Goal: Find specific page/section: Find specific page/section

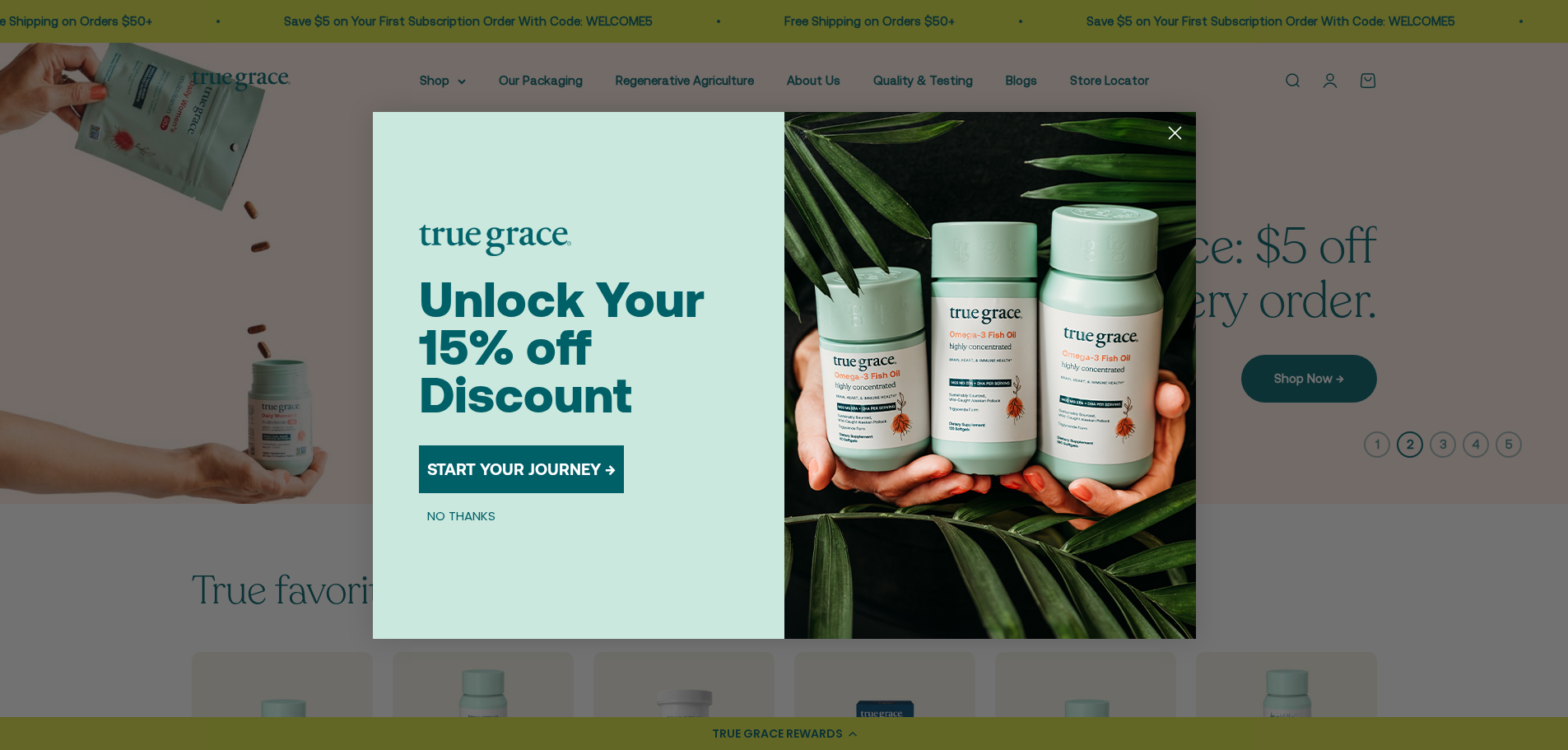
click at [1173, 134] on icon "Close dialog" at bounding box center [1174, 132] width 11 height 11
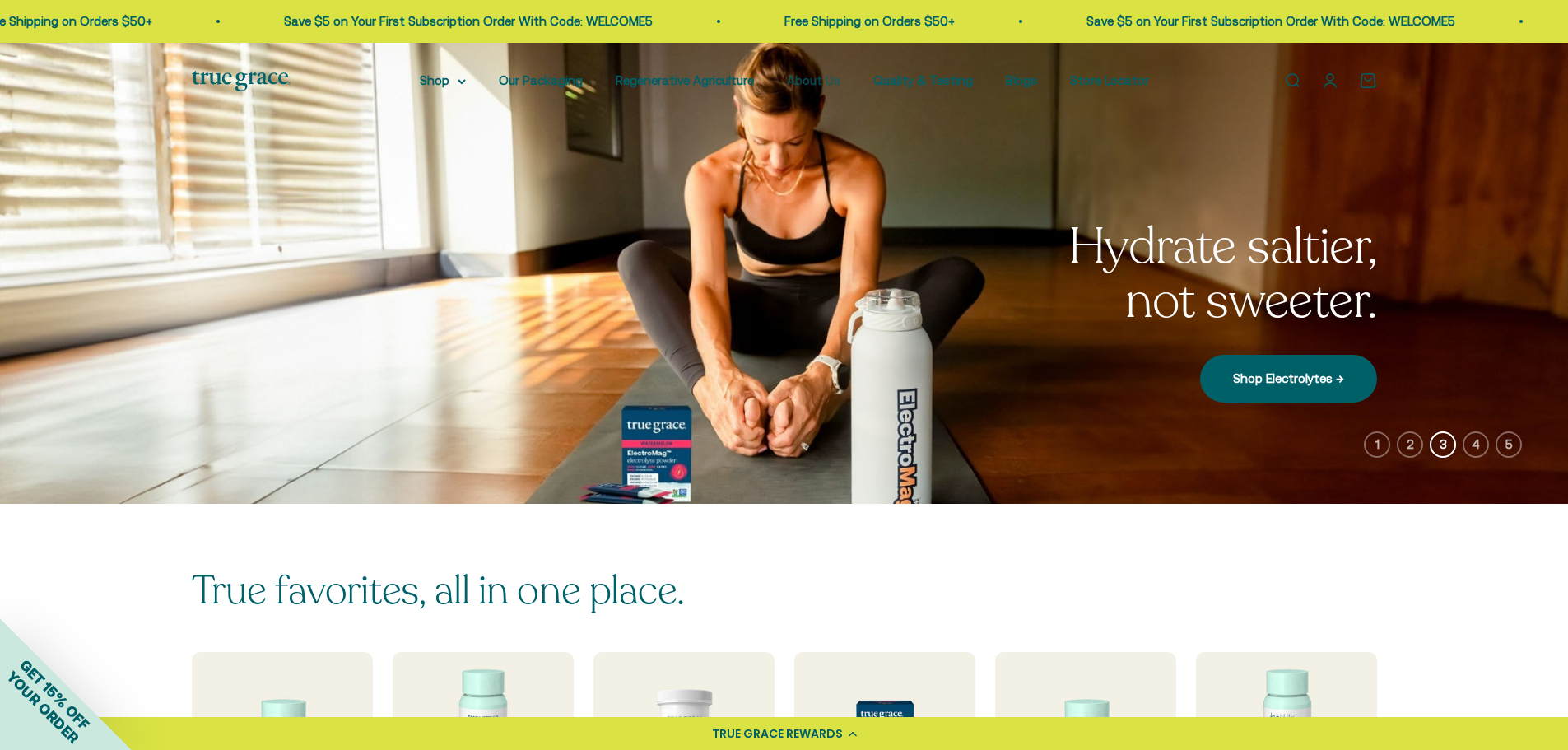
click at [818, 78] on link "About Us" at bounding box center [814, 80] width 53 height 14
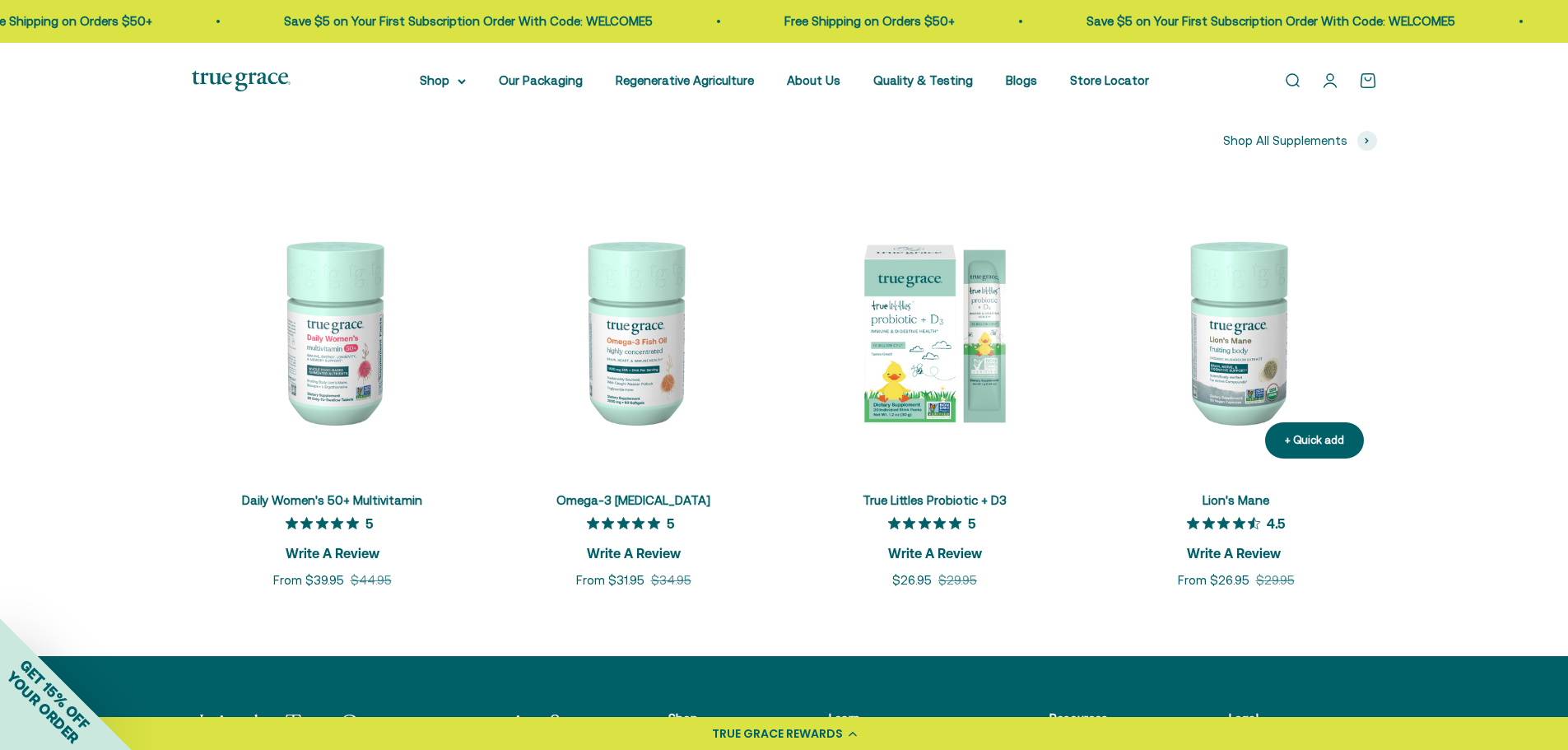
scroll to position [3951, 0]
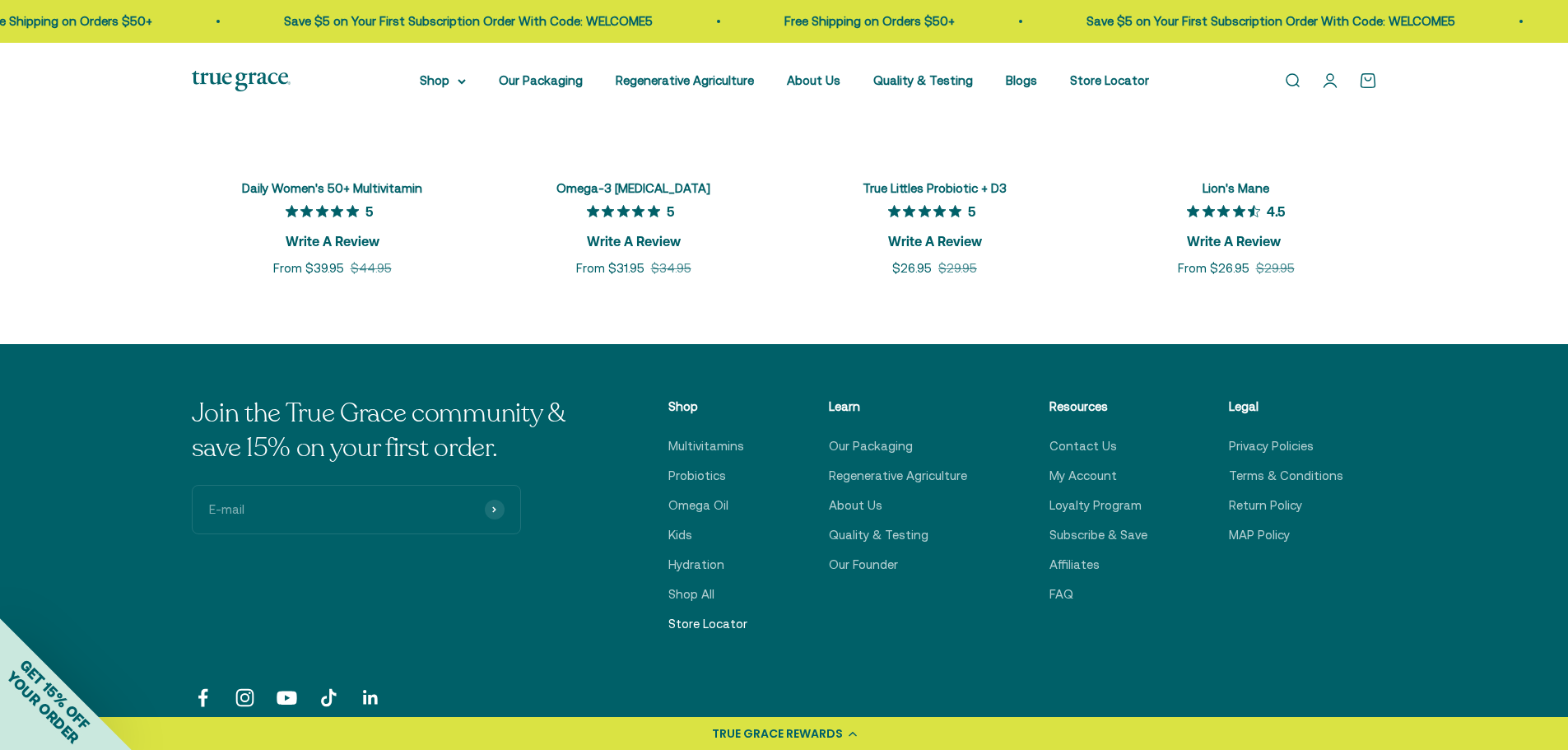
click at [694, 628] on link "Store Locator" at bounding box center [708, 623] width 79 height 20
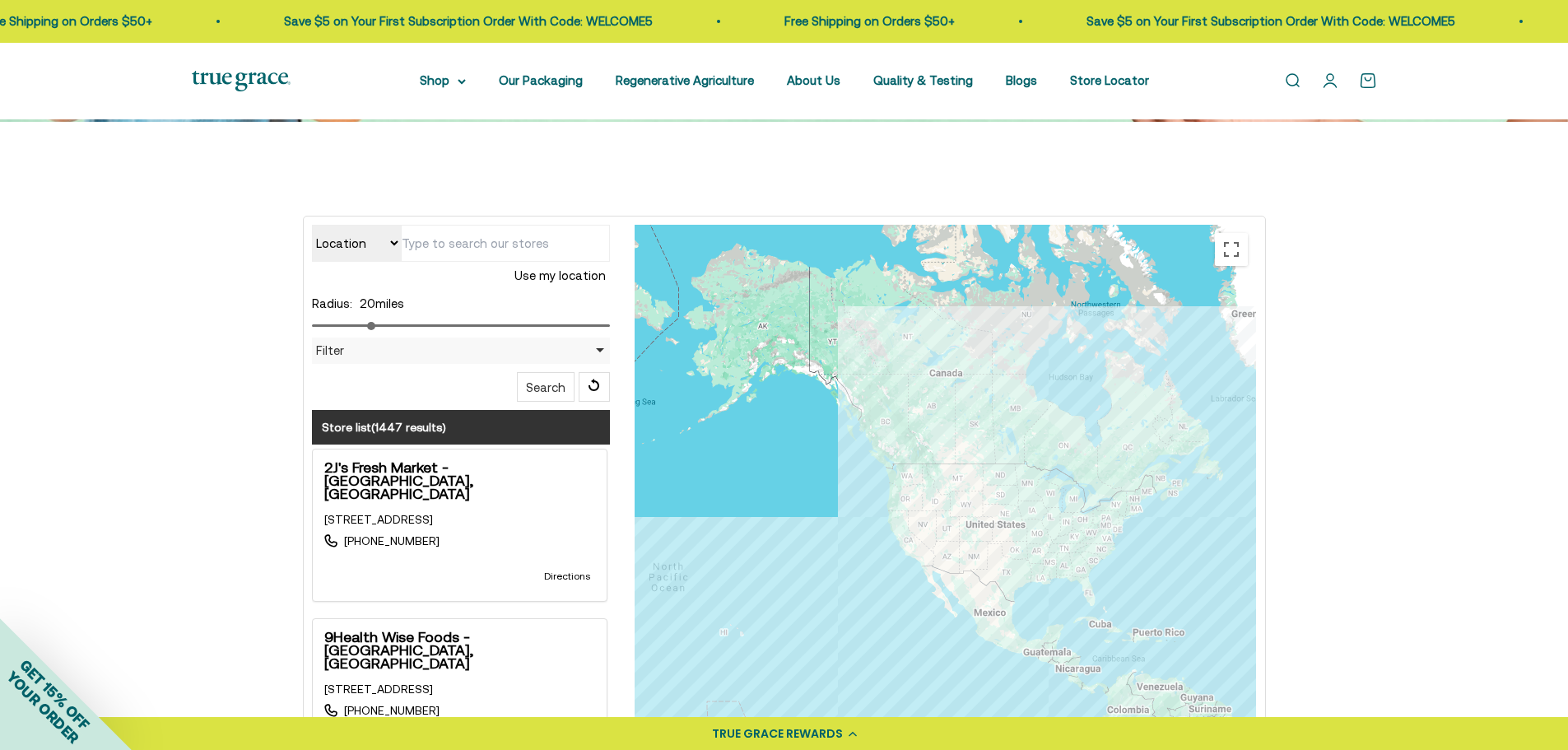
scroll to position [247, 0]
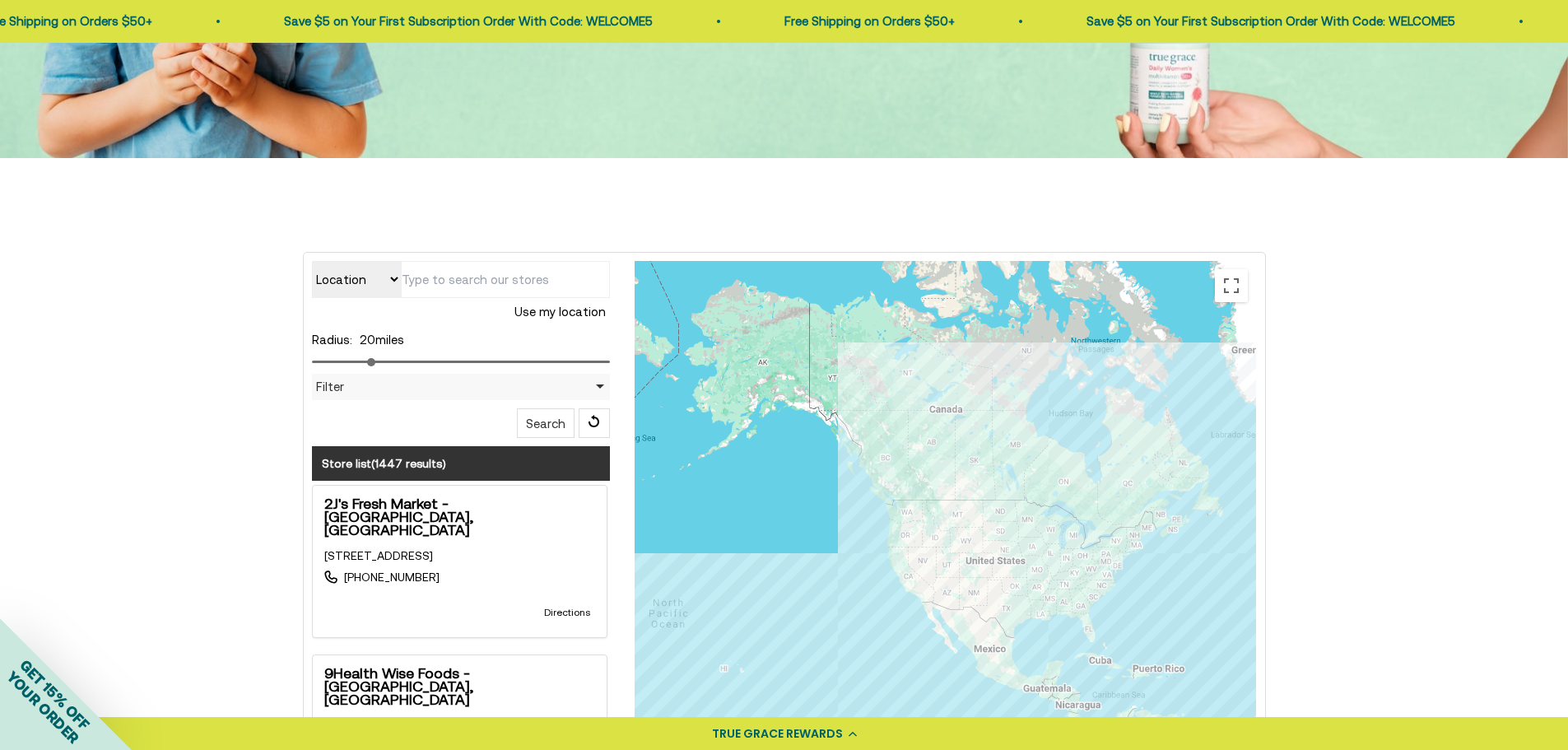
click at [452, 297] on input "text" at bounding box center [505, 279] width 209 height 37
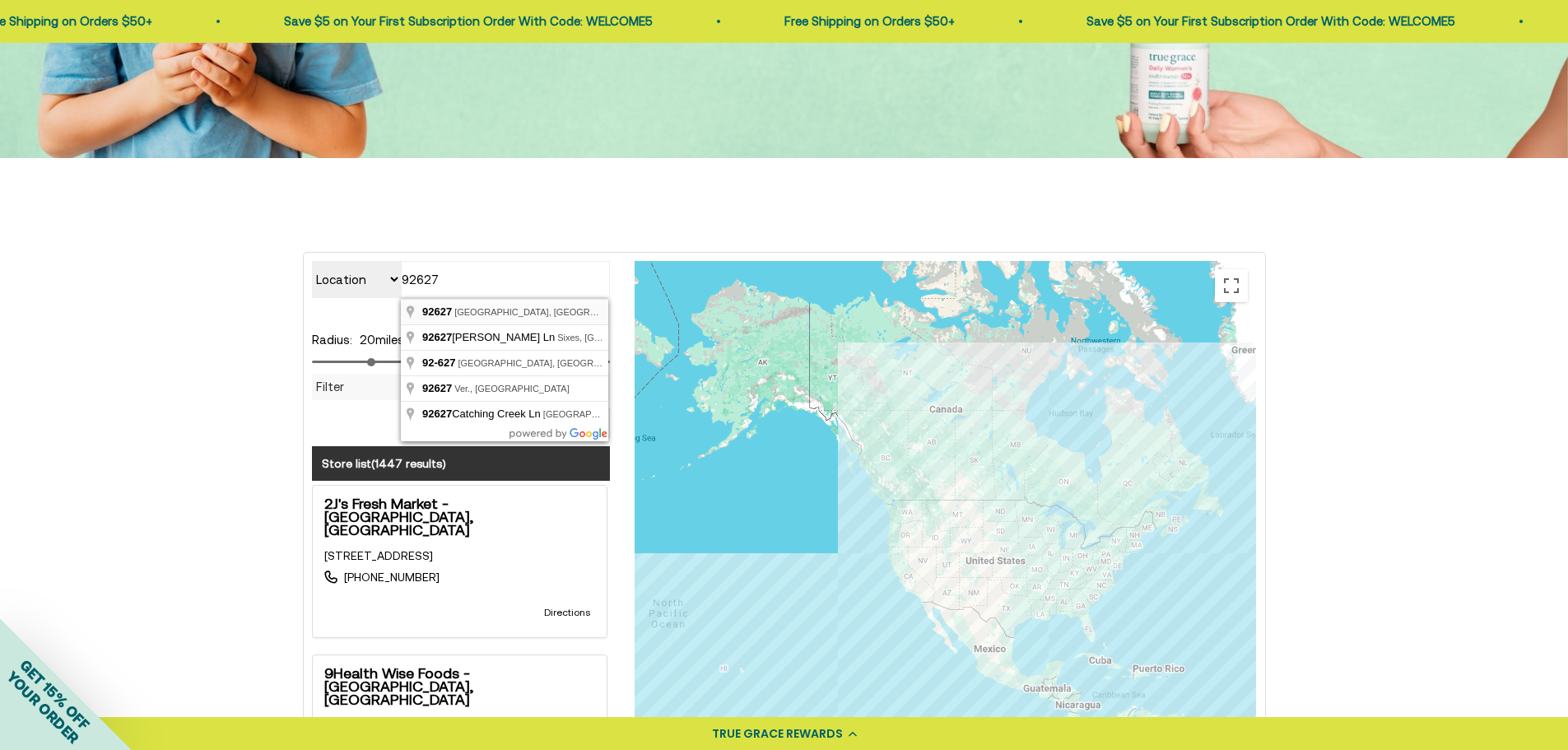
type input "[GEOGRAPHIC_DATA], [GEOGRAPHIC_DATA]"
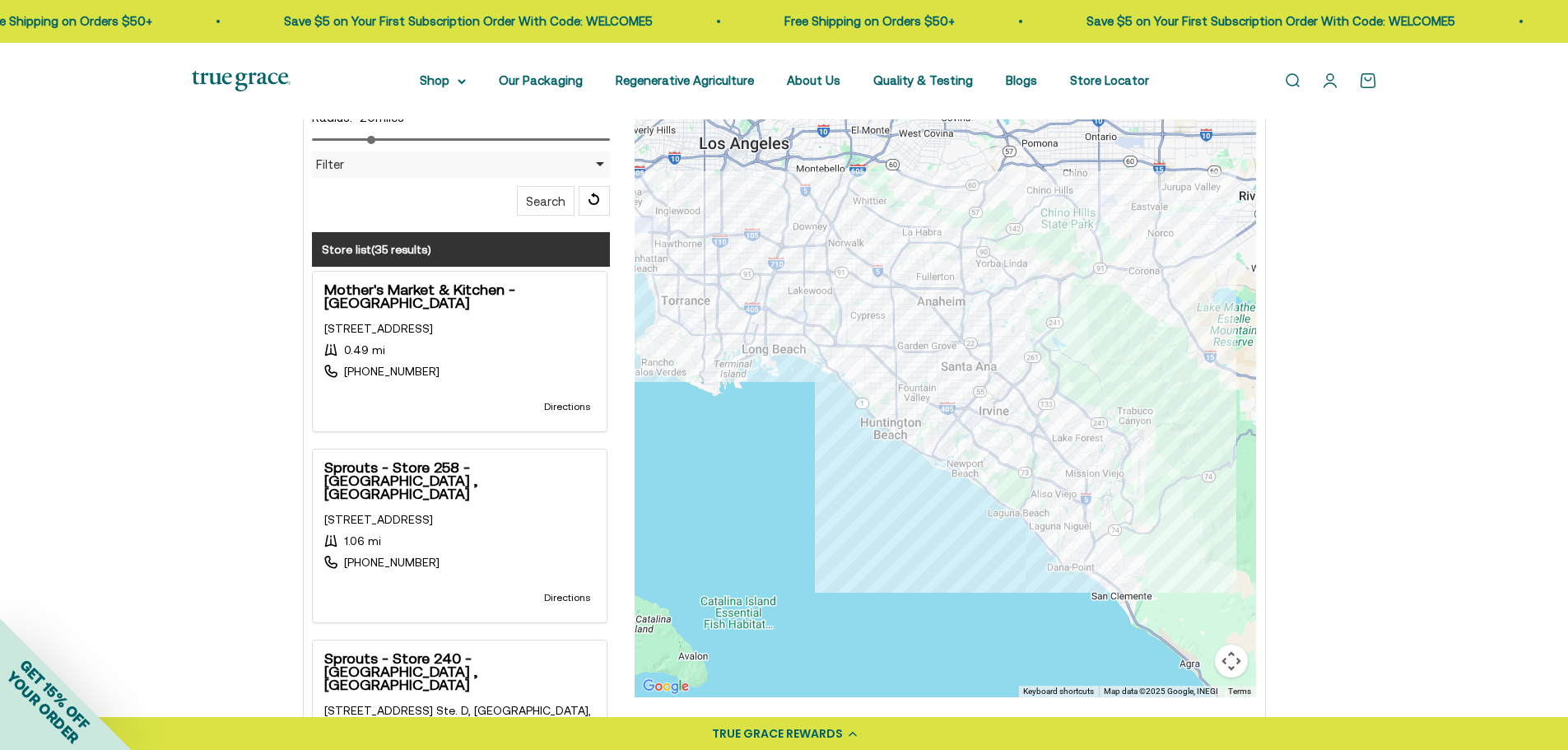
scroll to position [494, 0]
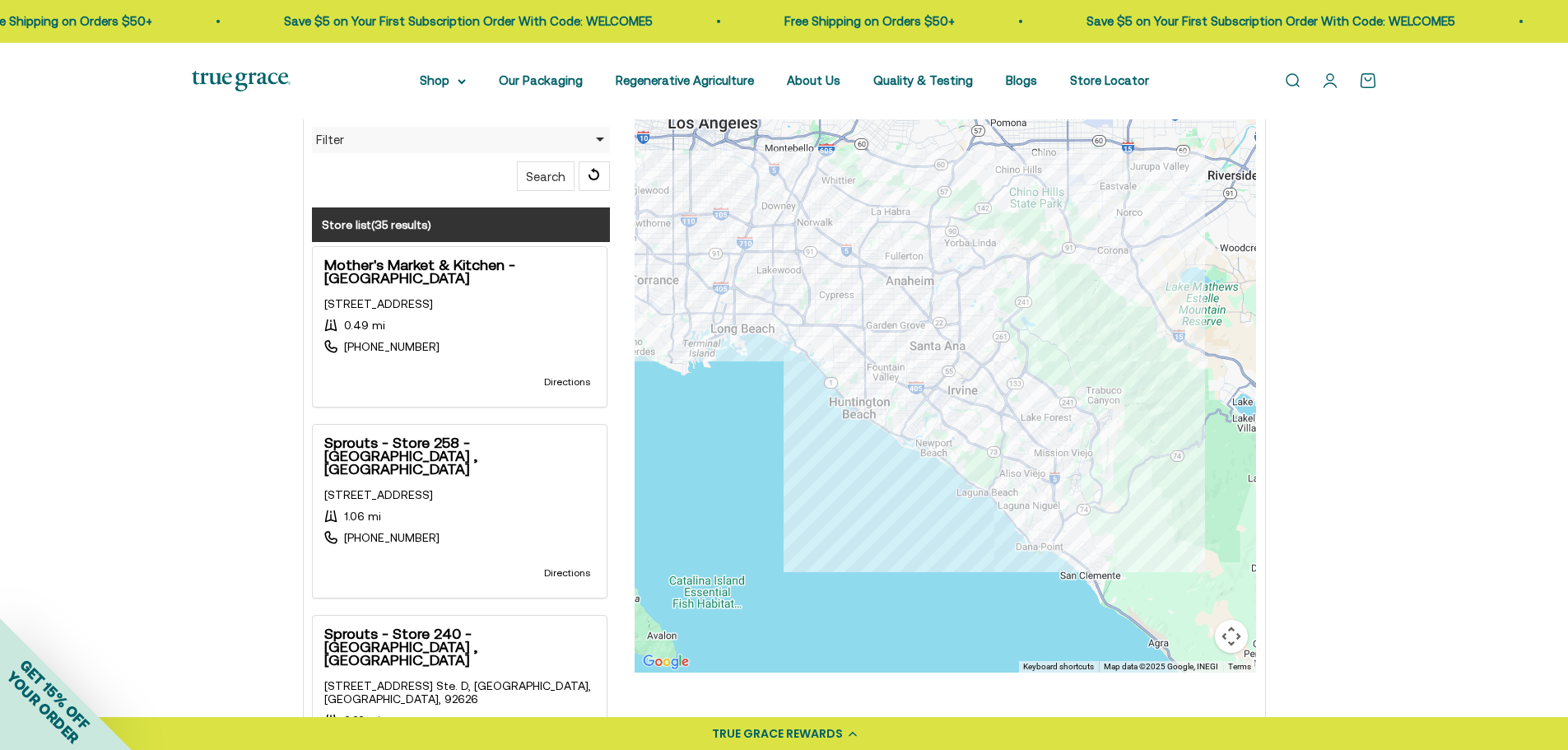
drag, startPoint x: 903, startPoint y: 501, endPoint x: 880, endPoint y: 505, distance: 23.3
click at [880, 505] on div at bounding box center [945, 343] width 622 height 659
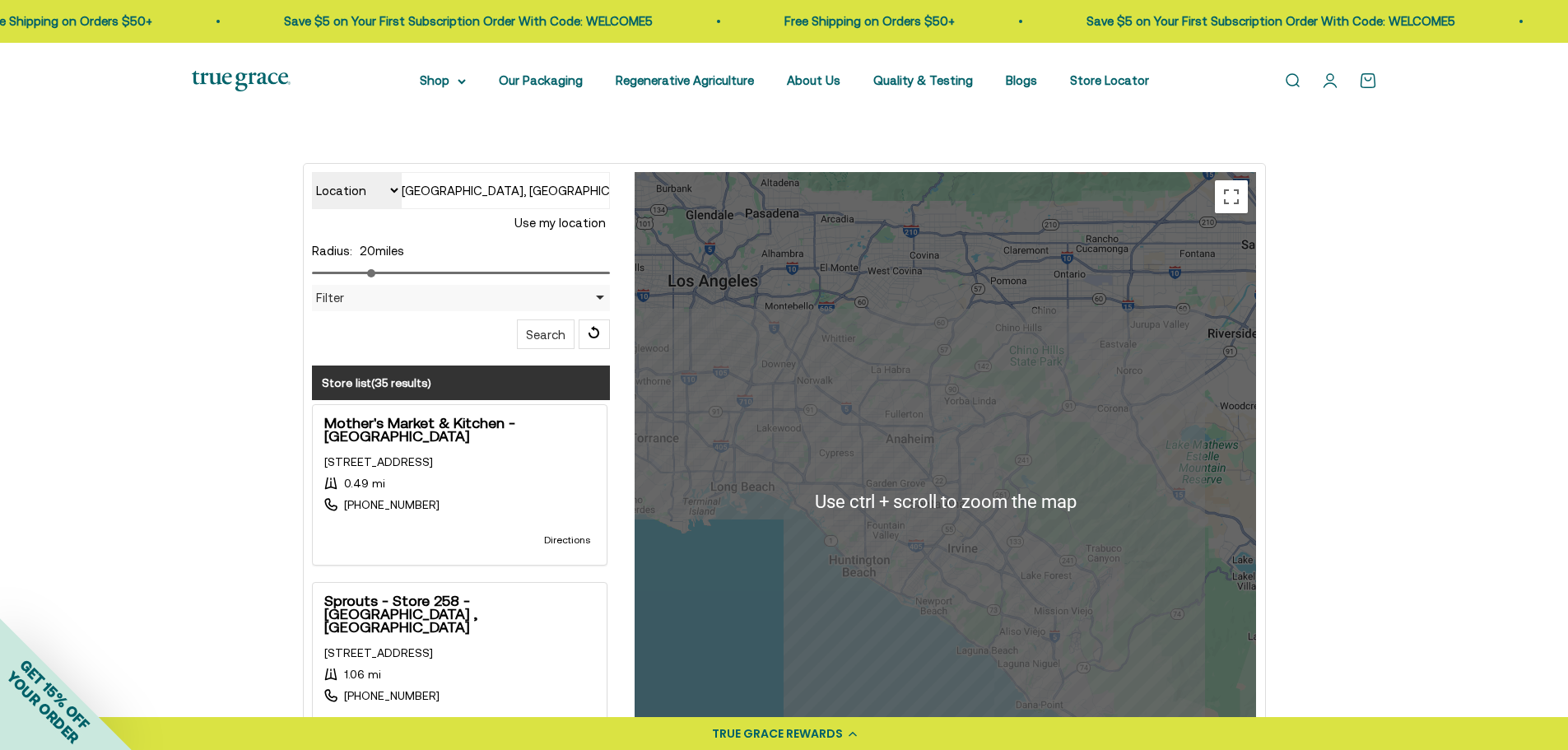
scroll to position [329, 0]
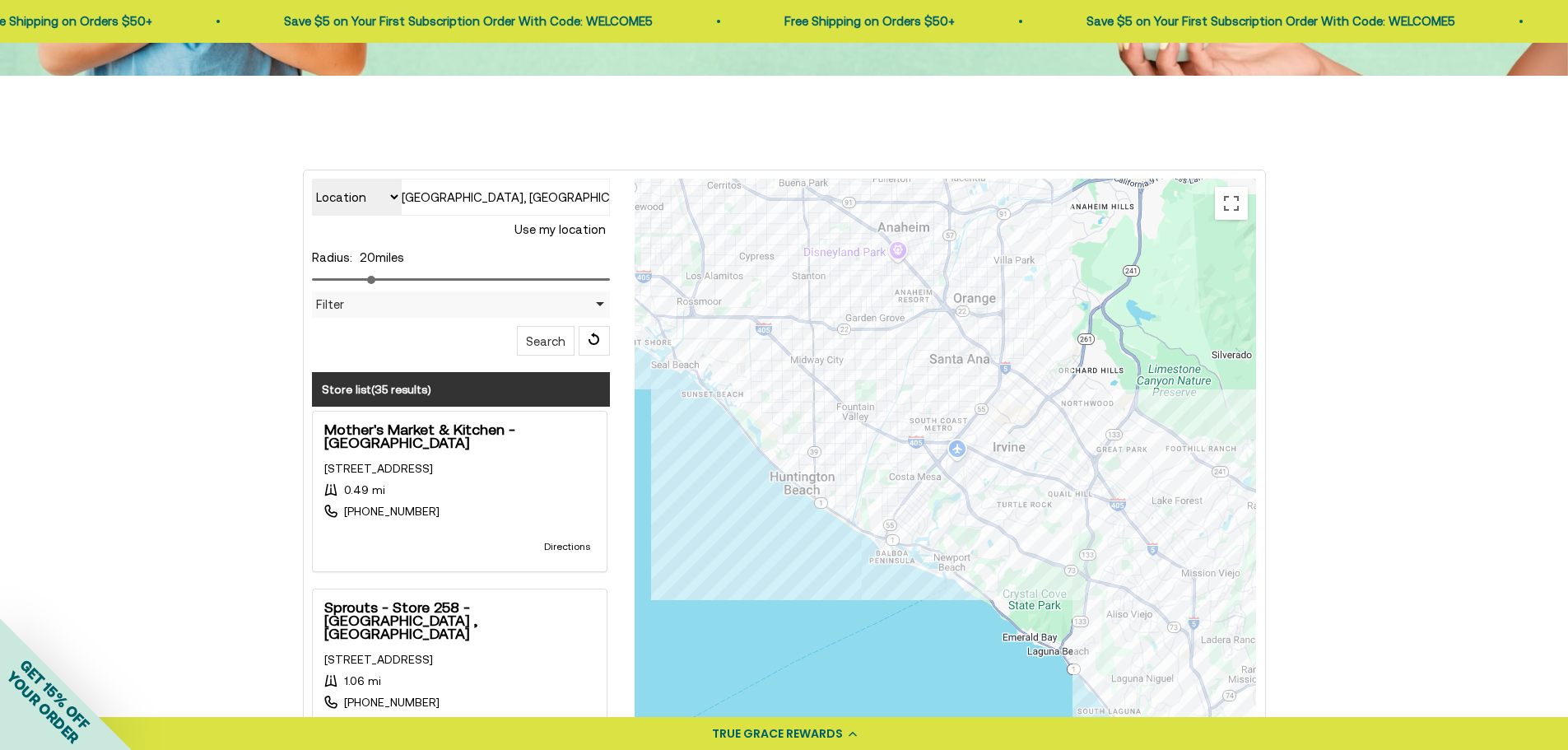
drag, startPoint x: 946, startPoint y: 535, endPoint x: 957, endPoint y: 387, distance: 148.4
click at [957, 387] on div at bounding box center [945, 508] width 622 height 659
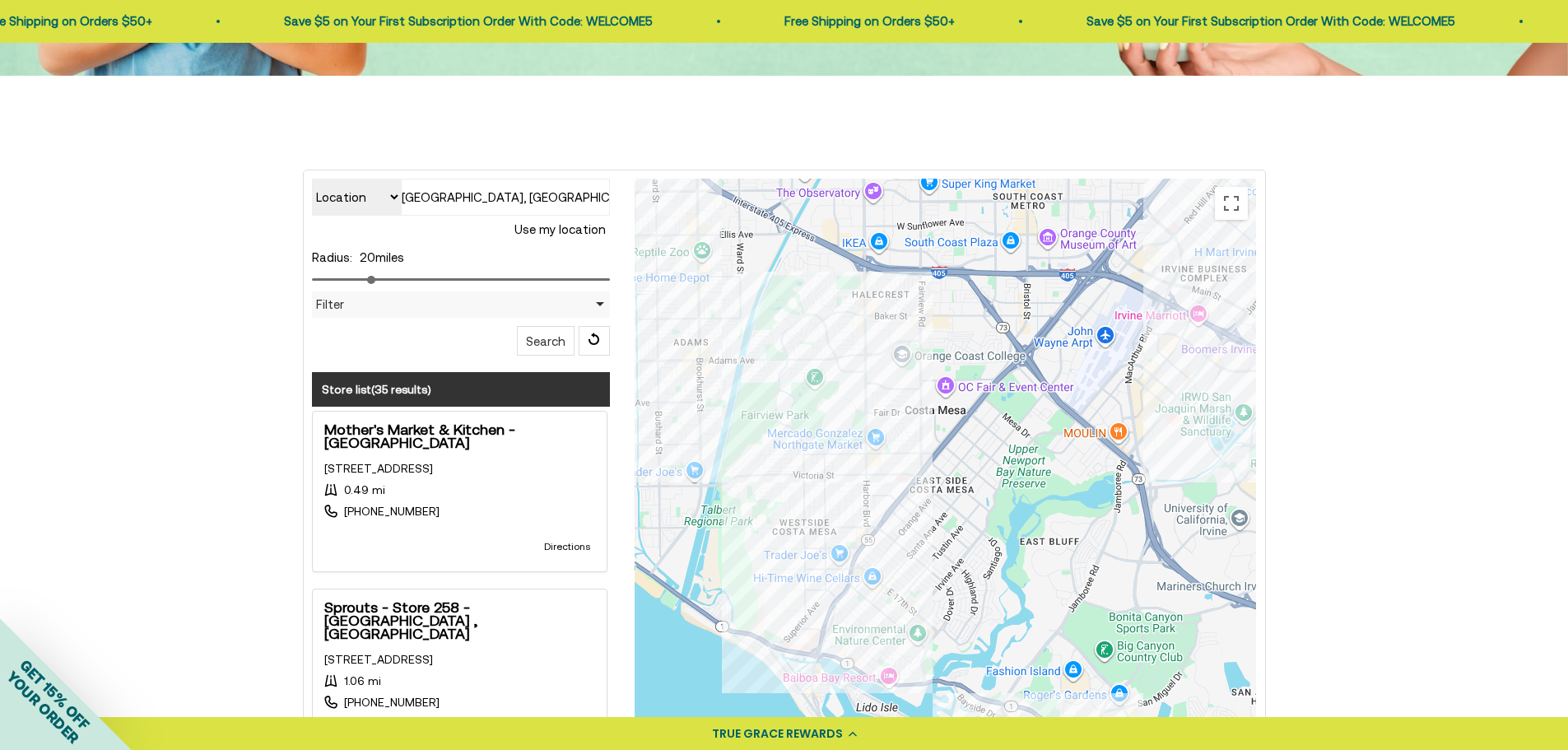
drag, startPoint x: 857, startPoint y: 508, endPoint x: 994, endPoint y: 510, distance: 137.0
click at [994, 510] on div at bounding box center [945, 508] width 622 height 659
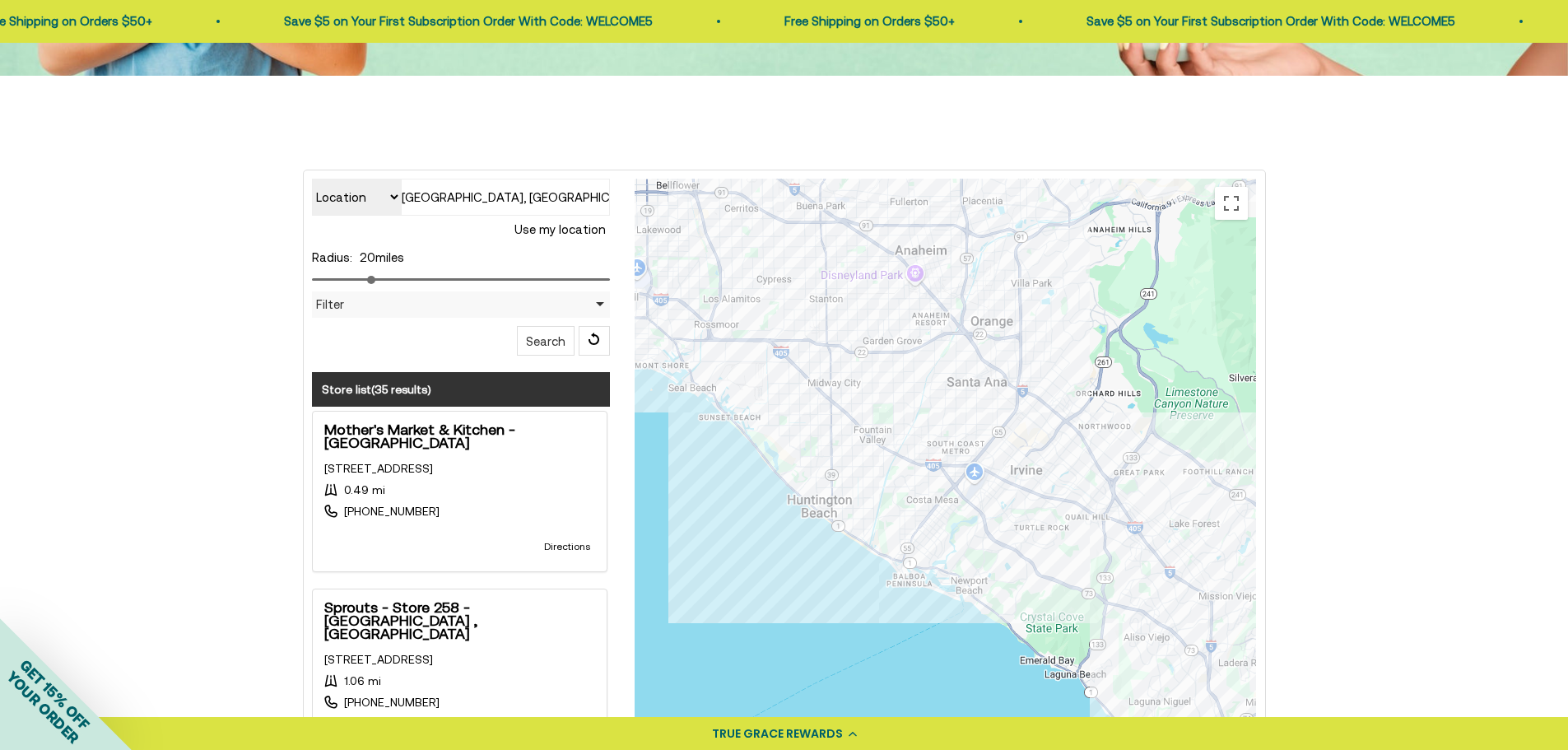
drag, startPoint x: 1117, startPoint y: 522, endPoint x: 1060, endPoint y: 540, distance: 59.8
click at [1060, 540] on div at bounding box center [945, 508] width 622 height 659
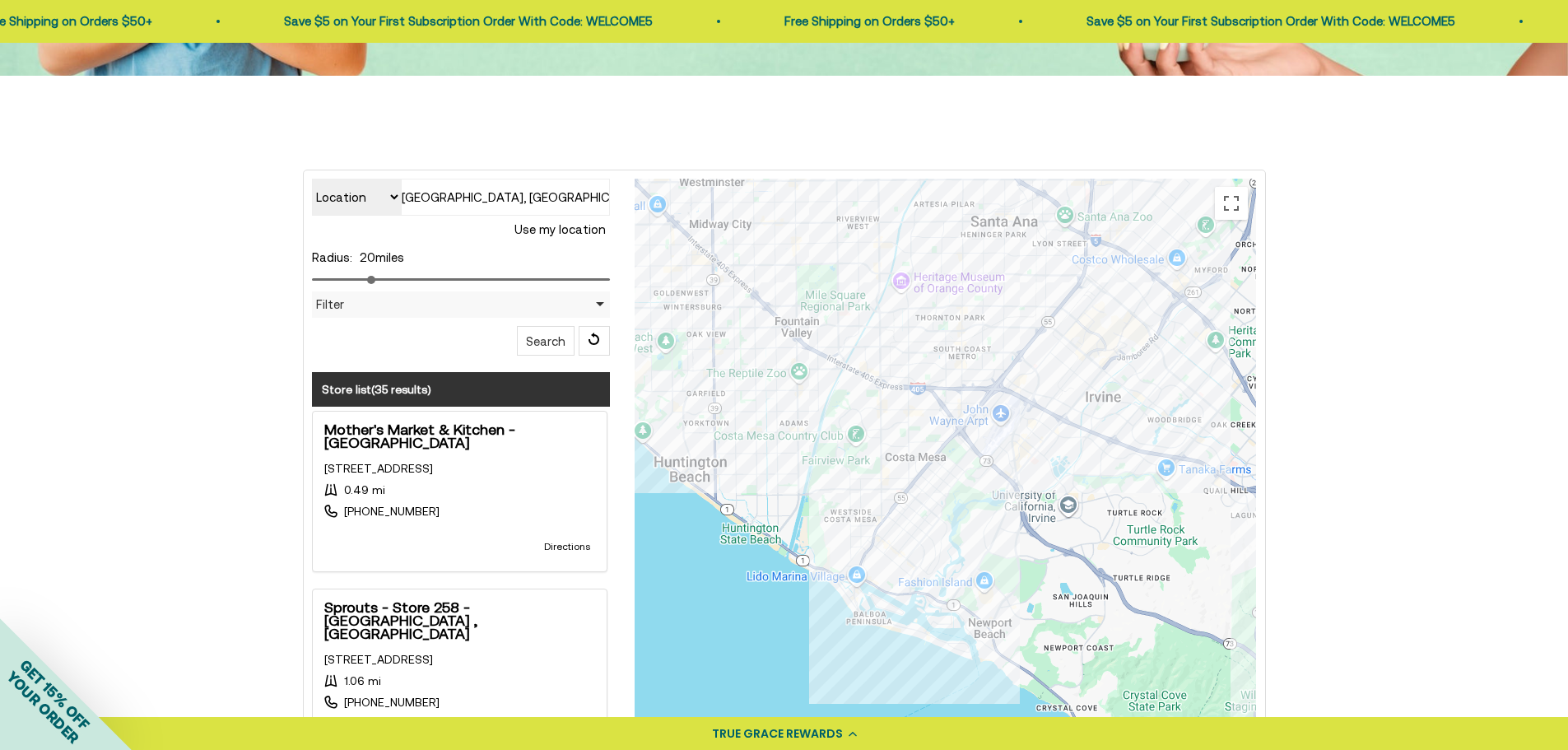
drag, startPoint x: 894, startPoint y: 532, endPoint x: 959, endPoint y: 532, distance: 65.0
click at [959, 532] on div at bounding box center [945, 508] width 622 height 659
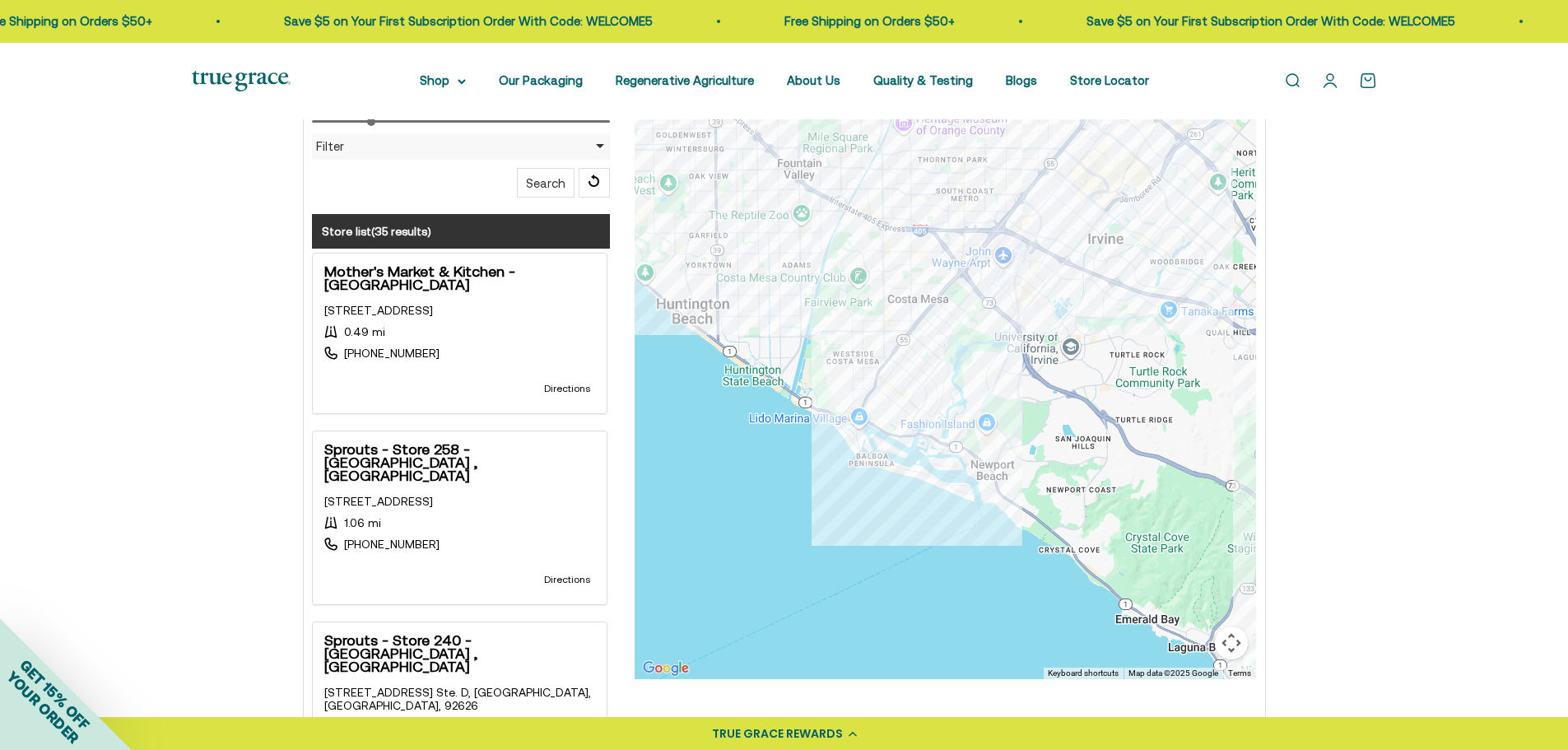
scroll to position [494, 0]
